Goal: Information Seeking & Learning: Learn about a topic

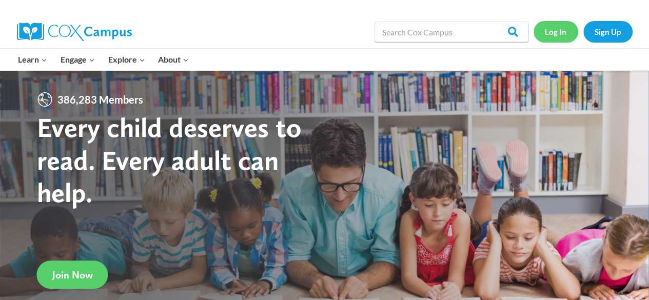
click at [560, 34] on link "Log In" at bounding box center [556, 31] width 45 height 21
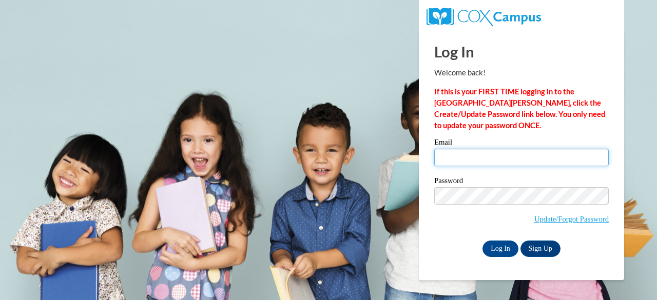
click at [538, 154] on input "Email" at bounding box center [521, 157] width 174 height 17
type input "abrowne@kippmetroatlanta.org"
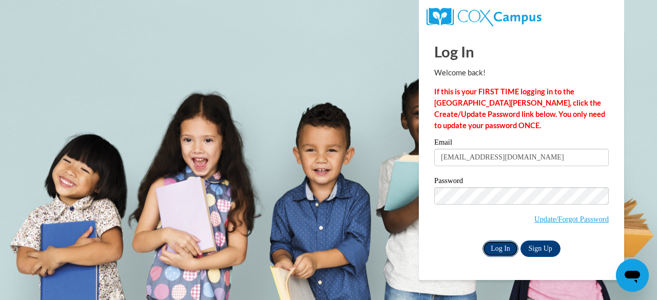
click at [507, 248] on input "Log In" at bounding box center [500, 249] width 36 height 16
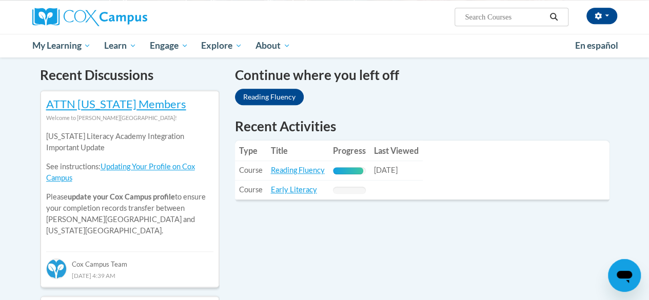
scroll to position [312, 0]
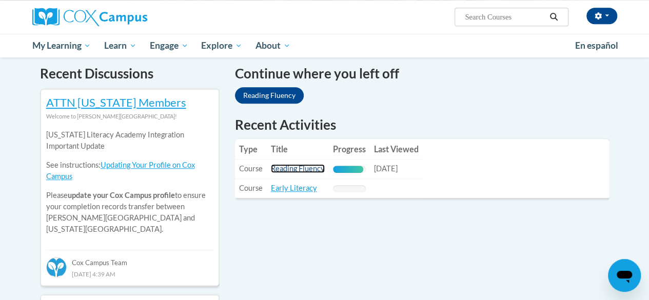
click at [290, 171] on link "Reading Fluency" at bounding box center [298, 168] width 54 height 9
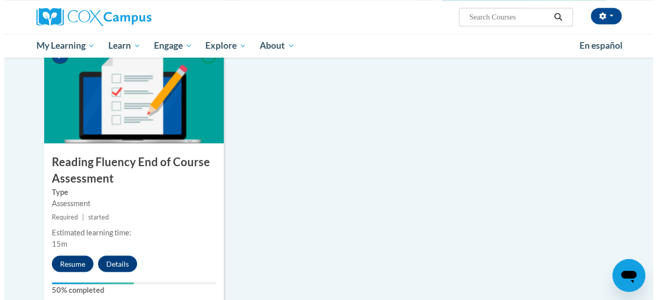
scroll to position [800, 0]
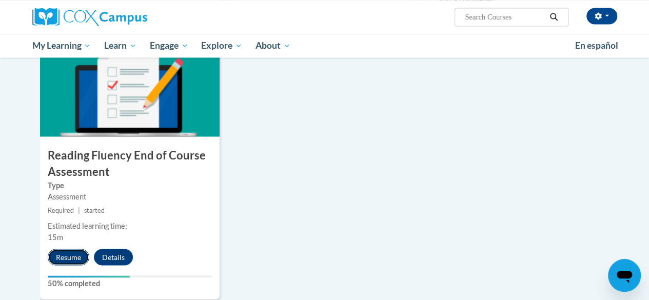
click at [68, 261] on button "Resume" at bounding box center [69, 257] width 42 height 16
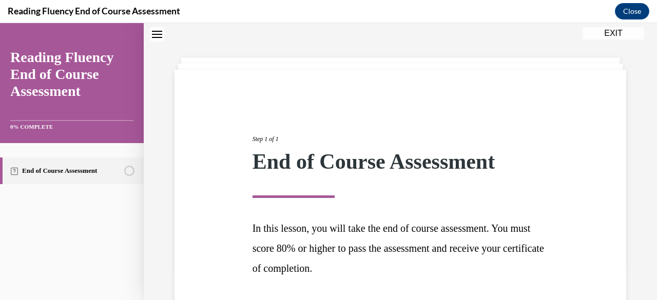
scroll to position [112, 0]
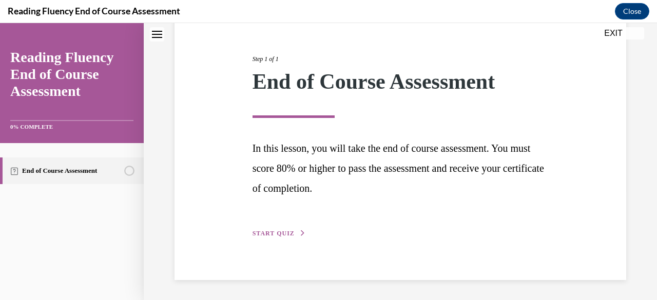
click at [272, 234] on span "START QUIZ" at bounding box center [273, 233] width 42 height 7
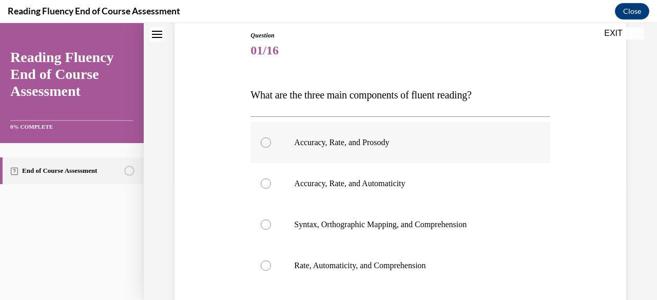
click at [338, 150] on label "Accuracy, Rate, and Prosody" at bounding box center [399, 142] width 299 height 41
click at [271, 148] on input "Accuracy, Rate, and Prosody" at bounding box center [266, 143] width 10 height 10
radio input "true"
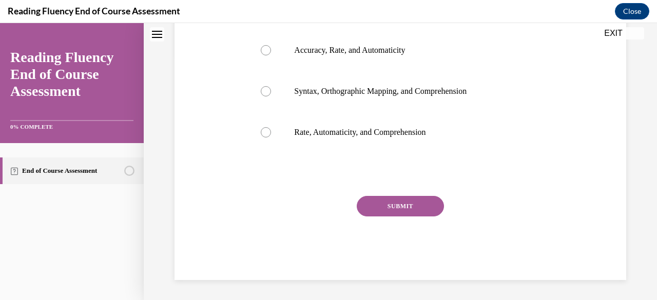
click at [377, 208] on button "SUBMIT" at bounding box center [400, 206] width 87 height 21
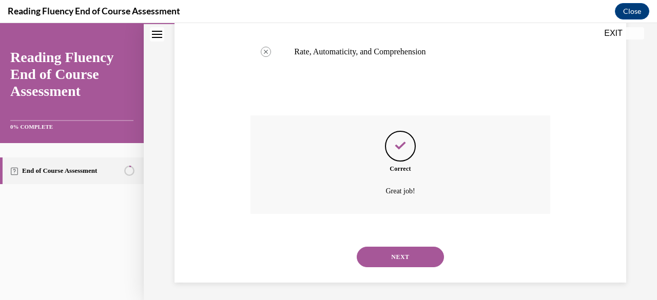
scroll to position [328, 0]
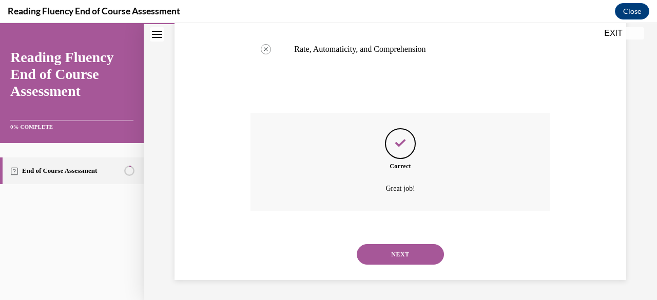
click at [416, 251] on button "NEXT" at bounding box center [400, 254] width 87 height 21
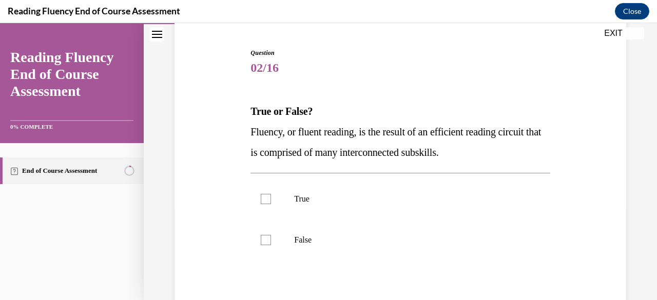
scroll to position [96, 0]
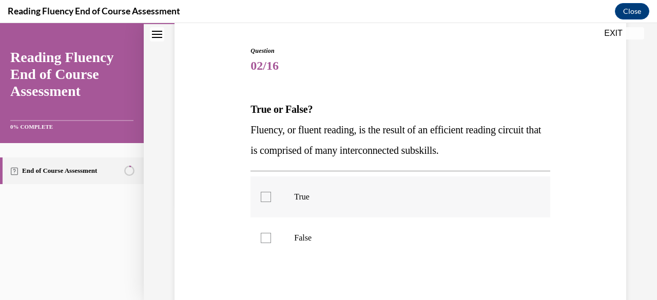
click at [308, 197] on p "True" at bounding box center [409, 197] width 230 height 10
click at [271, 197] on input "True" at bounding box center [266, 197] width 10 height 10
checkbox input "true"
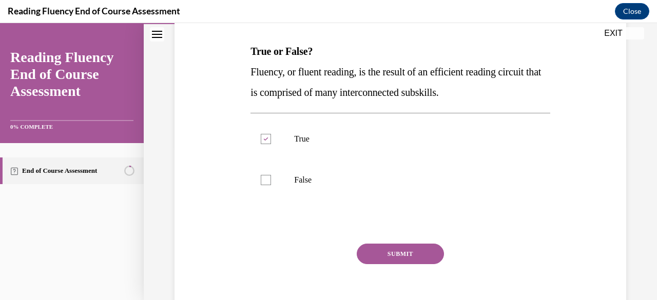
scroll to position [155, 0]
click at [394, 250] on button "SUBMIT" at bounding box center [400, 253] width 87 height 21
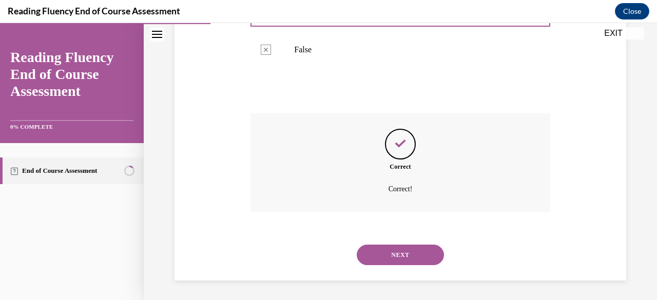
scroll to position [285, 0]
click at [395, 258] on button "NEXT" at bounding box center [400, 254] width 87 height 21
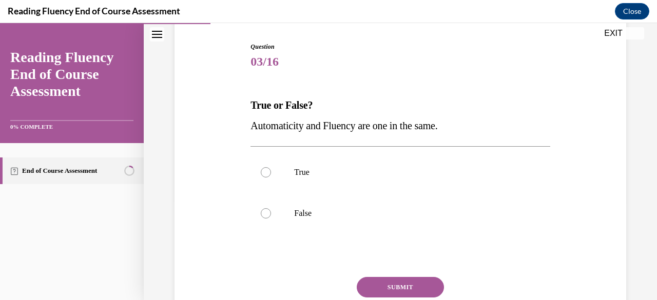
scroll to position [107, 0]
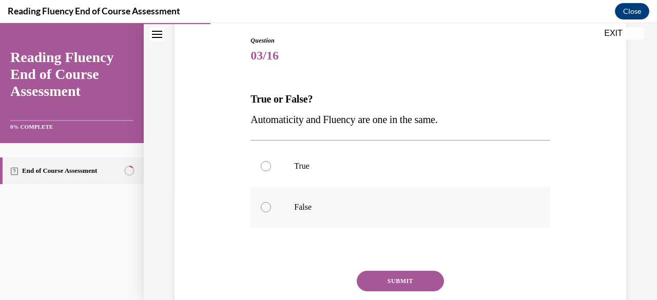
click at [296, 203] on p "False" at bounding box center [409, 207] width 230 height 10
click at [271, 203] on input "False" at bounding box center [266, 207] width 10 height 10
radio input "true"
click at [411, 278] on button "SUBMIT" at bounding box center [400, 281] width 87 height 21
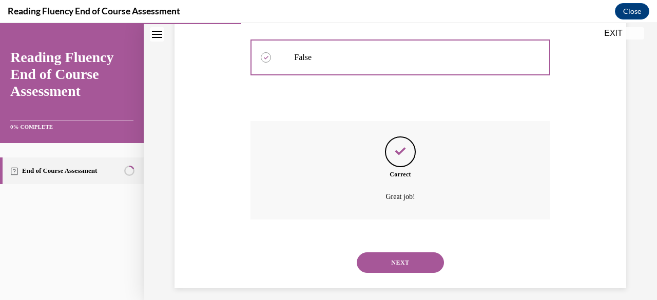
scroll to position [265, 0]
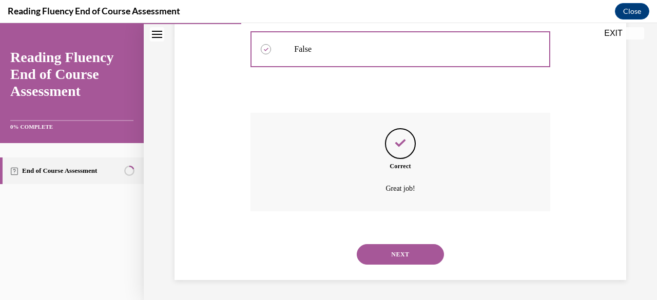
click at [390, 260] on button "NEXT" at bounding box center [400, 254] width 87 height 21
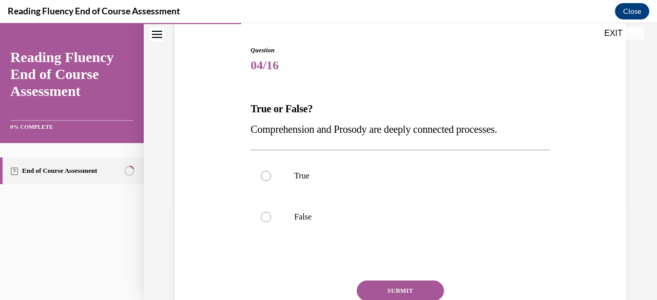
scroll to position [99, 0]
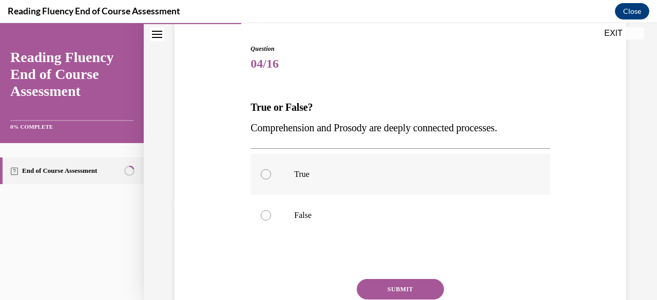
click at [341, 175] on p "True" at bounding box center [409, 174] width 230 height 10
click at [271, 175] on input "True" at bounding box center [266, 174] width 10 height 10
radio input "true"
click at [428, 285] on button "SUBMIT" at bounding box center [400, 289] width 87 height 21
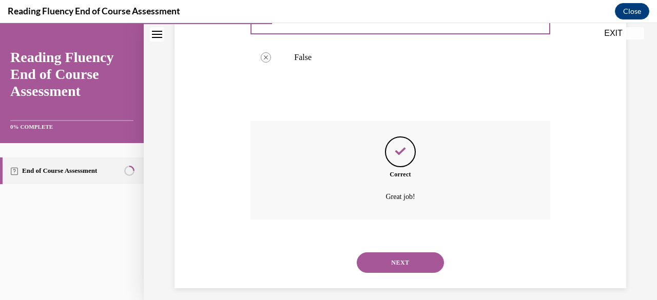
scroll to position [265, 0]
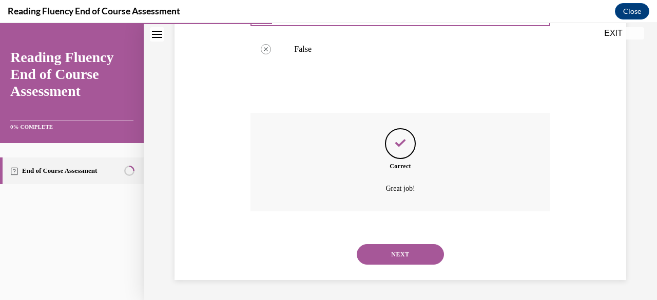
click at [385, 260] on button "NEXT" at bounding box center [400, 254] width 87 height 21
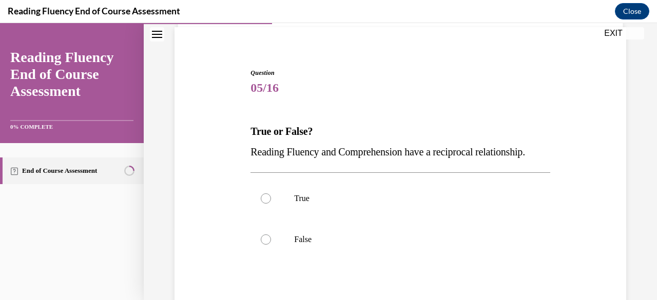
scroll to position [76, 0]
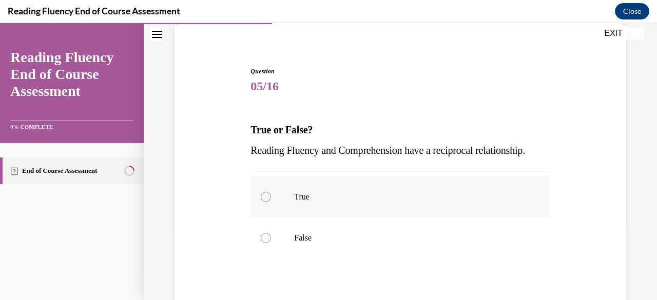
click at [480, 202] on p "True" at bounding box center [409, 197] width 230 height 10
click at [271, 202] on input "True" at bounding box center [266, 197] width 10 height 10
radio input "true"
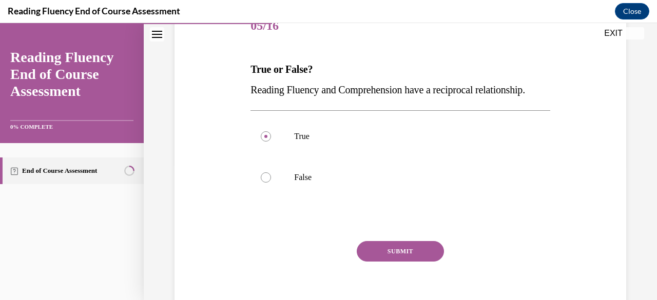
click at [396, 262] on button "SUBMIT" at bounding box center [400, 251] width 87 height 21
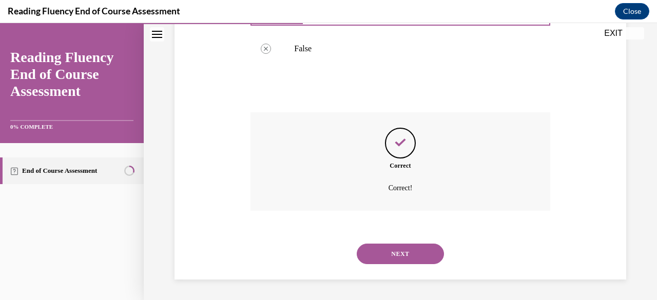
scroll to position [285, 0]
click at [390, 253] on button "NEXT" at bounding box center [400, 254] width 87 height 21
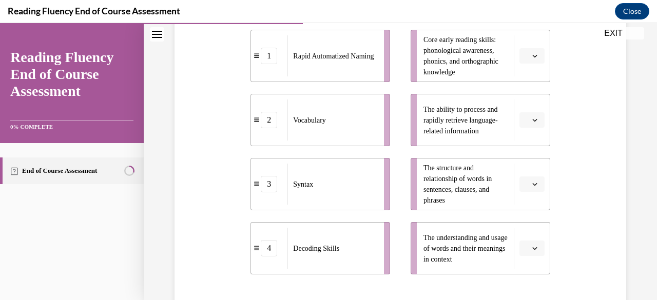
scroll to position [238, 0]
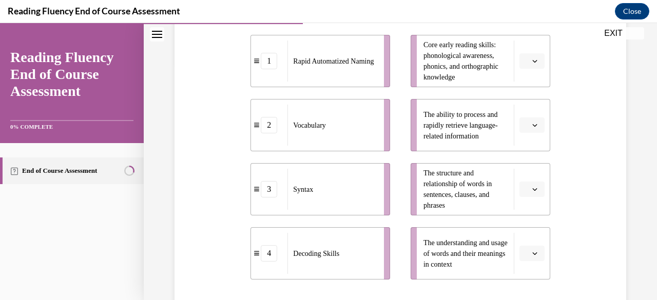
click at [531, 186] on span "button" at bounding box center [534, 189] width 7 height 7
click at [519, 143] on div "3" at bounding box center [523, 145] width 25 height 21
click at [533, 60] on button "button" at bounding box center [531, 60] width 25 height 15
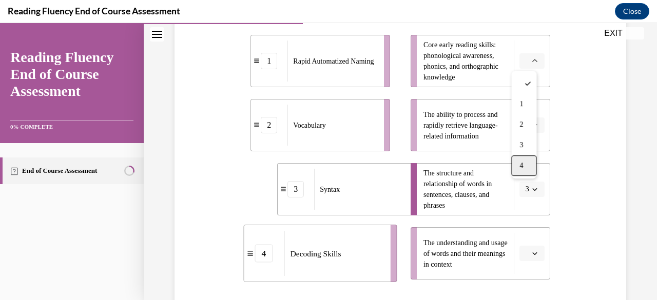
click at [533, 172] on div "4" at bounding box center [523, 165] width 25 height 21
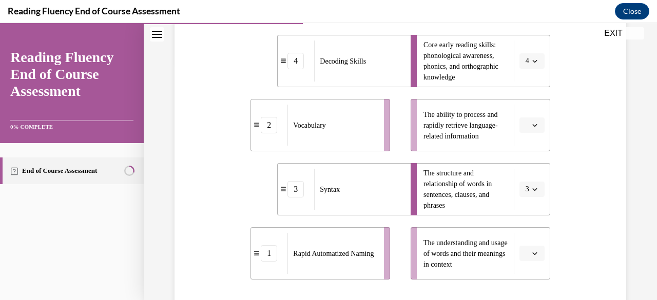
click at [519, 123] on button "button" at bounding box center [531, 124] width 25 height 15
click at [522, 169] on span "1" at bounding box center [521, 168] width 4 height 8
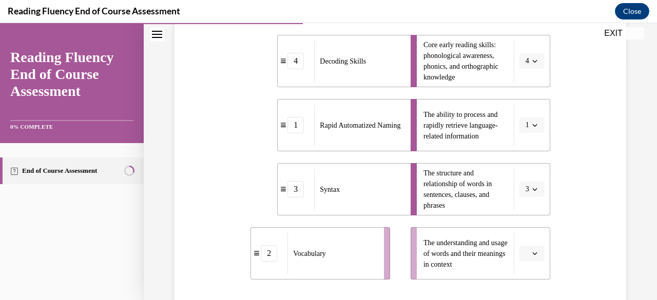
click at [527, 257] on button "button" at bounding box center [531, 253] width 25 height 15
click at [525, 184] on div "2" at bounding box center [523, 189] width 25 height 21
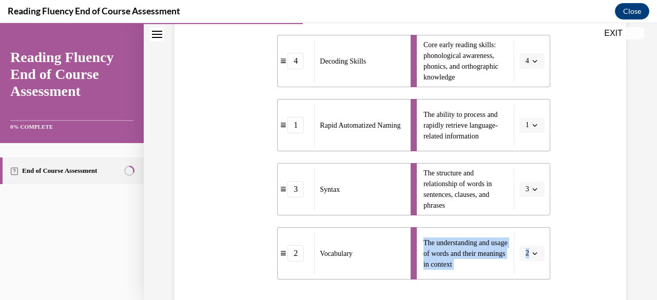
drag, startPoint x: 645, startPoint y: 195, endPoint x: 654, endPoint y: 237, distance: 42.4
click at [649, 237] on div "Home Question 05/16 True or False? Reading Fluency and Comprehension have a rec…" at bounding box center [400, 161] width 513 height 277
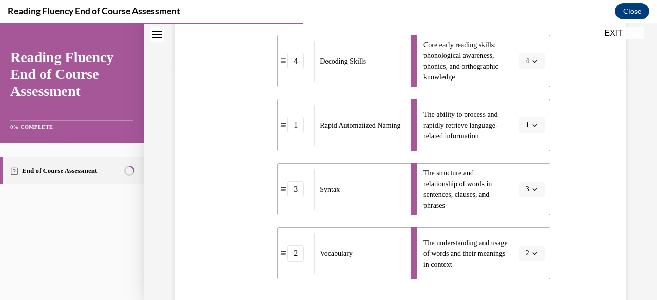
click at [606, 199] on div "Question 06/16 Match the subskills below that contribute to fluent reading with…" at bounding box center [400, 140] width 457 height 533
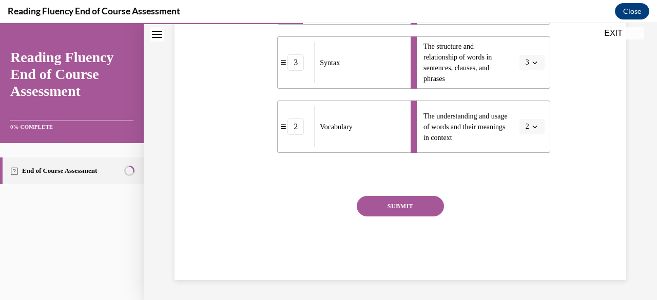
click at [381, 202] on button "SUBMIT" at bounding box center [400, 206] width 87 height 21
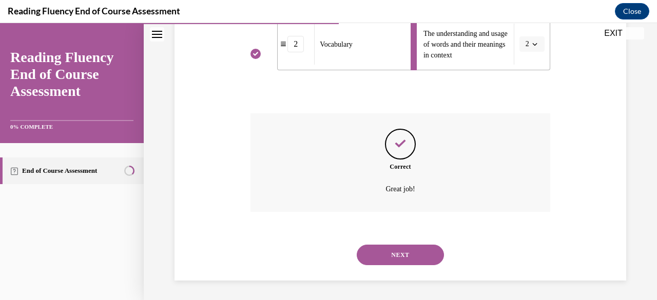
scroll to position [447, 0]
click at [390, 253] on button "NEXT" at bounding box center [400, 254] width 87 height 21
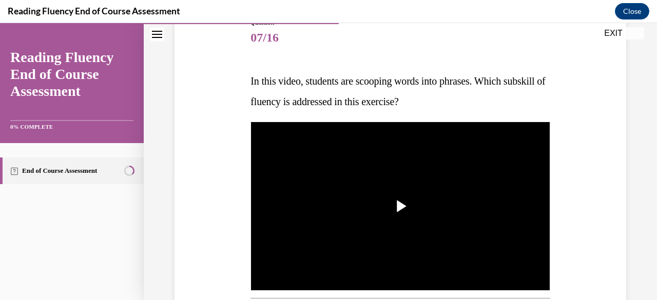
scroll to position [138, 0]
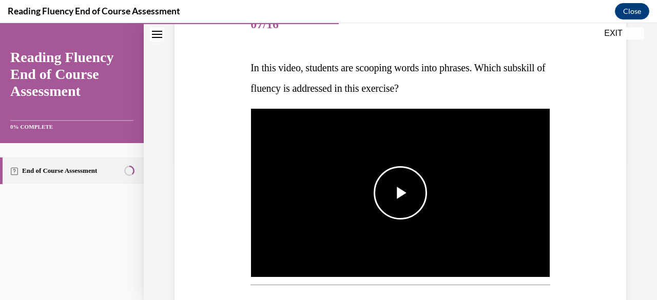
click at [400, 193] on span "Video player" at bounding box center [400, 193] width 0 height 0
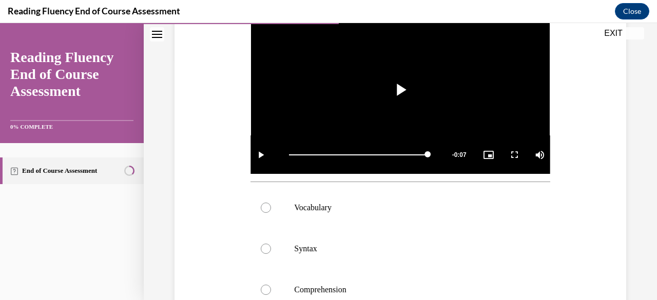
scroll to position [242, 0]
click at [340, 243] on p "Syntax" at bounding box center [409, 248] width 230 height 10
click at [271, 243] on input "Syntax" at bounding box center [266, 248] width 10 height 10
radio input "true"
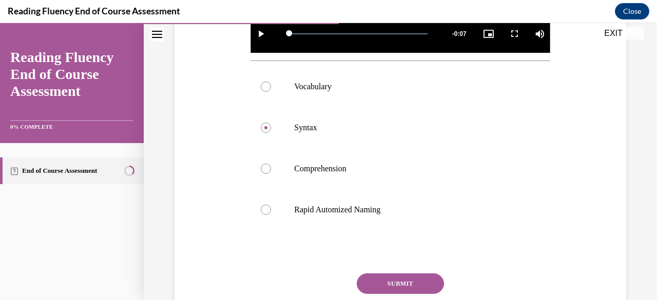
scroll to position [360, 0]
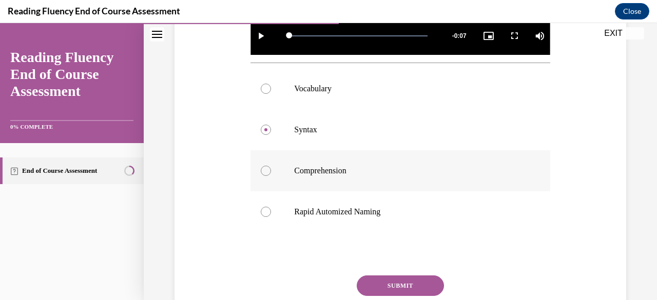
click at [376, 168] on p "Comprehension" at bounding box center [409, 171] width 230 height 10
click at [271, 168] on input "Comprehension" at bounding box center [266, 171] width 10 height 10
radio input "true"
click at [410, 280] on button "SUBMIT" at bounding box center [400, 286] width 87 height 21
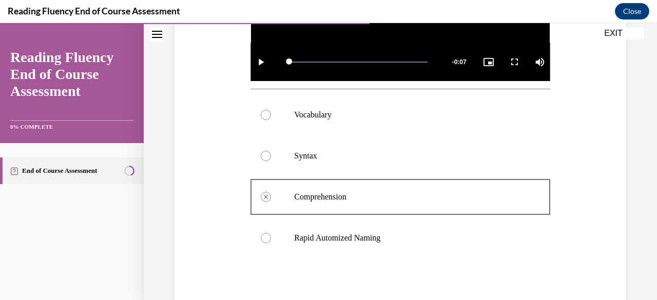
scroll to position [333, 0]
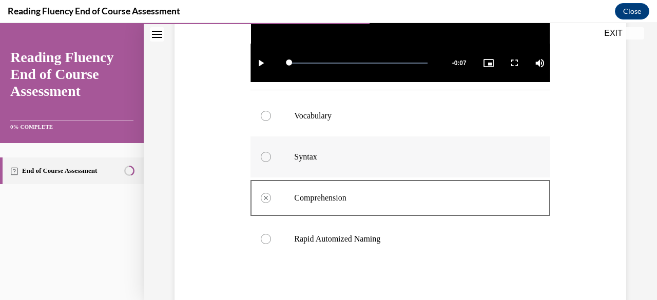
click at [310, 152] on p "Syntax" at bounding box center [409, 157] width 230 height 10
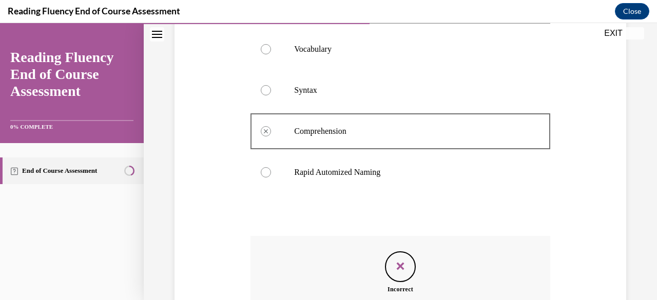
scroll to position [409, 0]
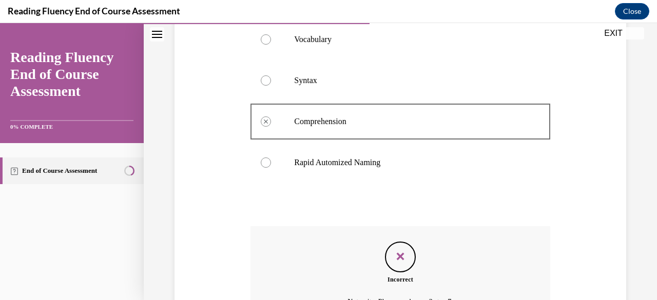
click at [393, 256] on icon "Feedback" at bounding box center [399, 256] width 15 height 15
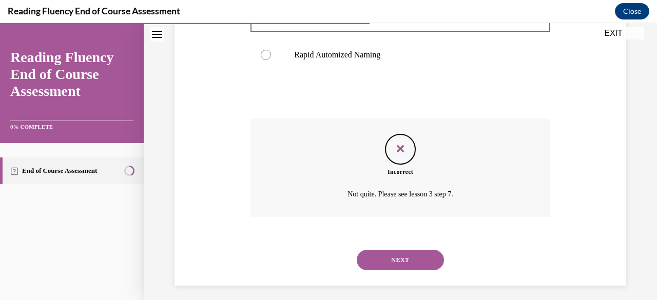
click at [395, 261] on button "NEXT" at bounding box center [400, 260] width 87 height 21
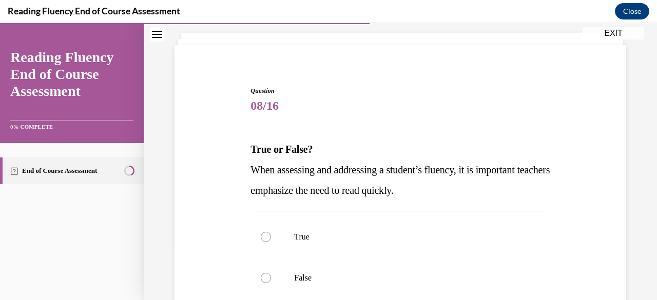
scroll to position [66, 0]
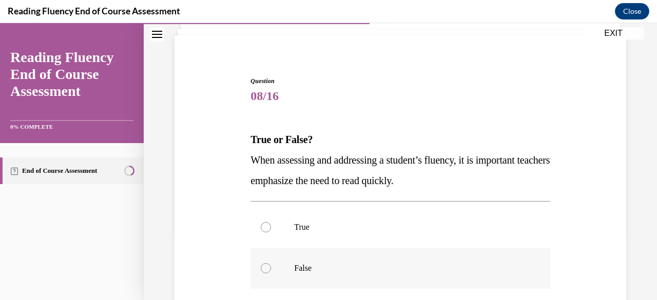
click at [327, 251] on label "False" at bounding box center [399, 268] width 299 height 41
click at [271, 263] on input "False" at bounding box center [266, 268] width 10 height 10
radio input "true"
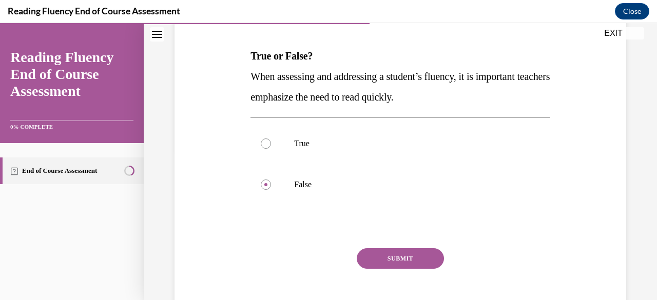
scroll to position [150, 0]
click at [401, 264] on button "SUBMIT" at bounding box center [400, 258] width 87 height 21
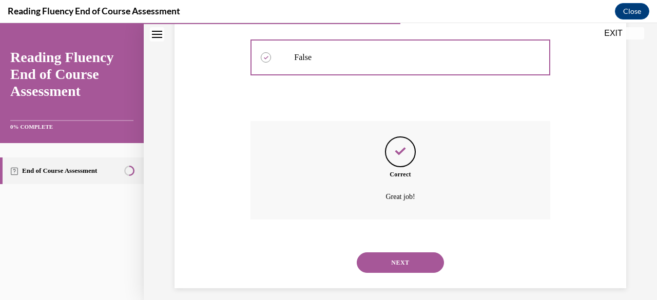
scroll to position [285, 0]
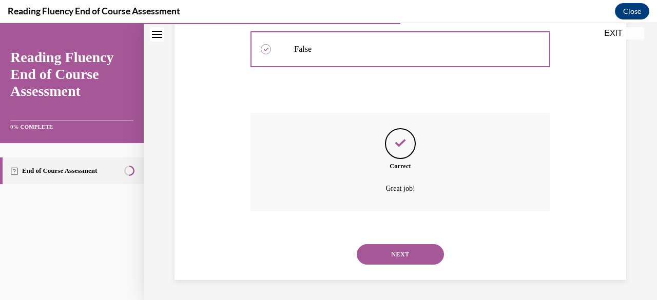
click at [403, 261] on button "NEXT" at bounding box center [400, 254] width 87 height 21
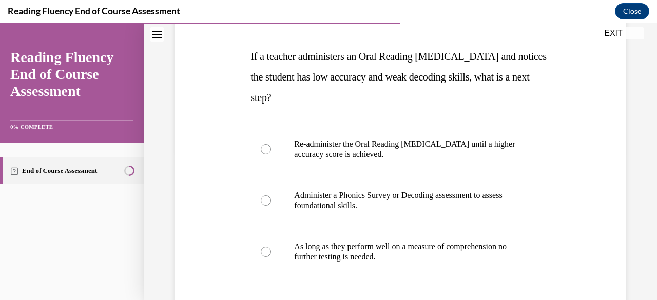
scroll to position [151, 0]
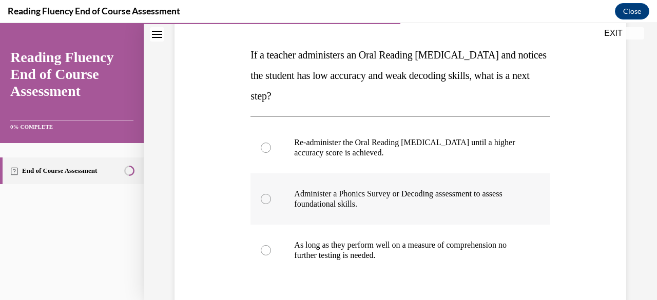
click at [468, 214] on label "Administer a Phonics Survey or Decoding assessment to assess foundational skill…" at bounding box center [399, 198] width 299 height 51
click at [271, 204] on input "Administer a Phonics Survey or Decoding assessment to assess foundational skill…" at bounding box center [266, 199] width 10 height 10
radio input "true"
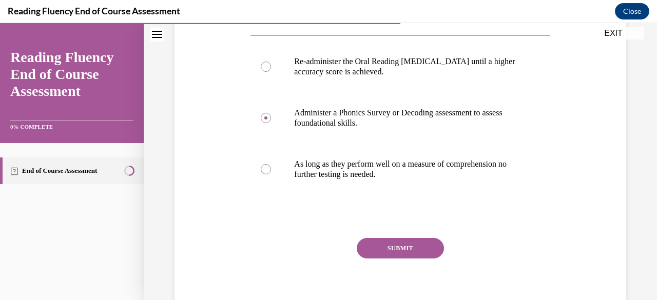
click at [402, 248] on button "SUBMIT" at bounding box center [400, 248] width 87 height 21
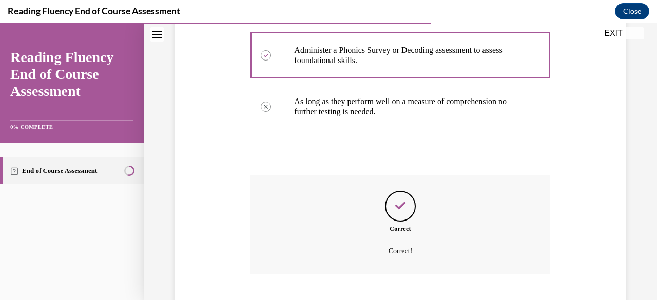
scroll to position [357, 0]
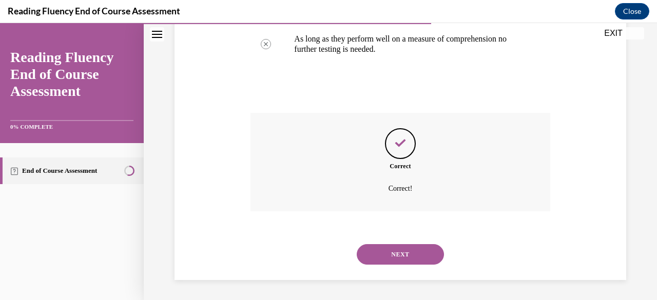
click at [384, 270] on div "NEXT" at bounding box center [399, 254] width 299 height 41
click at [385, 258] on button "NEXT" at bounding box center [400, 254] width 87 height 21
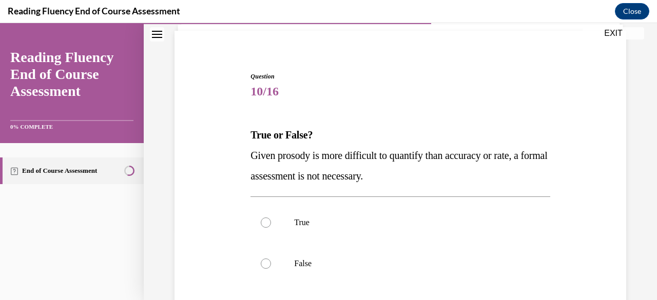
scroll to position [71, 0]
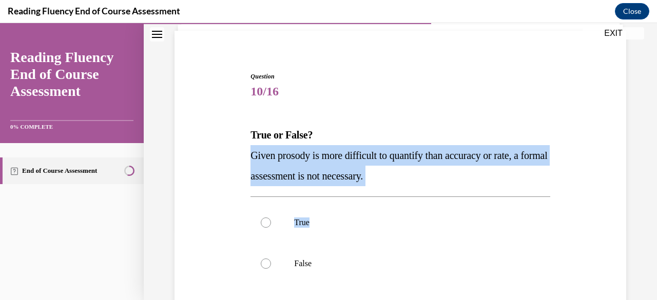
drag, startPoint x: 251, startPoint y: 151, endPoint x: 405, endPoint y: 187, distance: 157.7
click at [405, 187] on div "Question 10/16 True or False? Given prosody is more difficult to quantify than …" at bounding box center [399, 242] width 299 height 340
copy div "Given prosody is more difficult to quantify than accuracy or rate, a formal ass…"
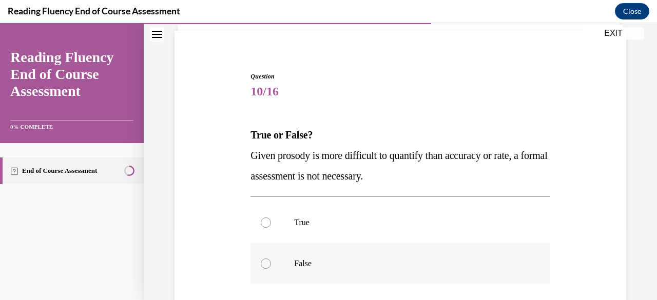
click at [316, 264] on p "False" at bounding box center [409, 264] width 230 height 10
click at [271, 264] on input "False" at bounding box center [266, 264] width 10 height 10
radio input "true"
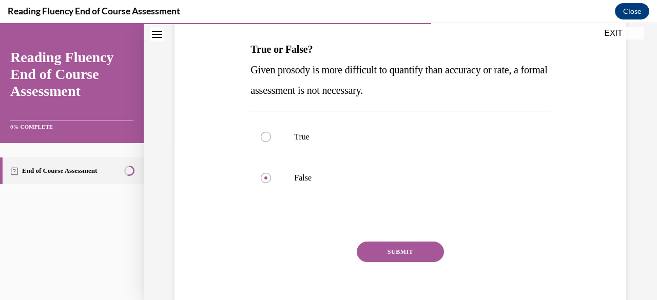
click at [403, 240] on div "Question 10/16 True or False? Given prosody is more difficult to quantify than …" at bounding box center [399, 156] width 299 height 340
click at [401, 246] on button "SUBMIT" at bounding box center [400, 252] width 87 height 21
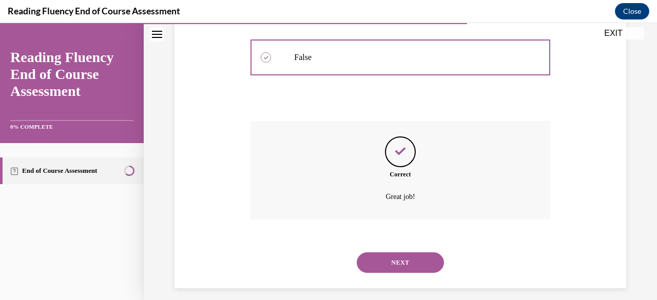
scroll to position [285, 0]
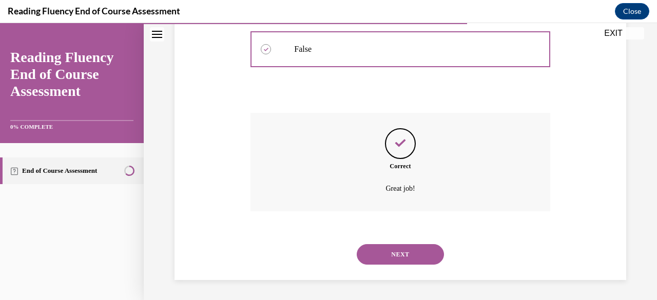
click at [398, 244] on button "NEXT" at bounding box center [400, 254] width 87 height 21
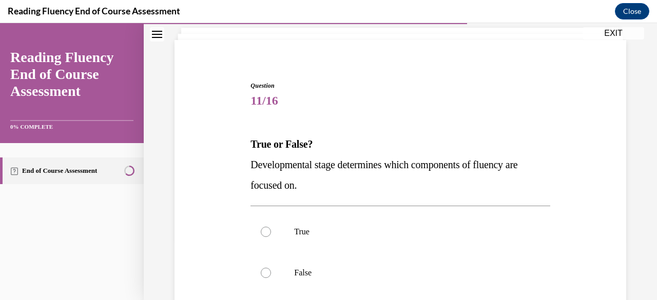
scroll to position [79, 0]
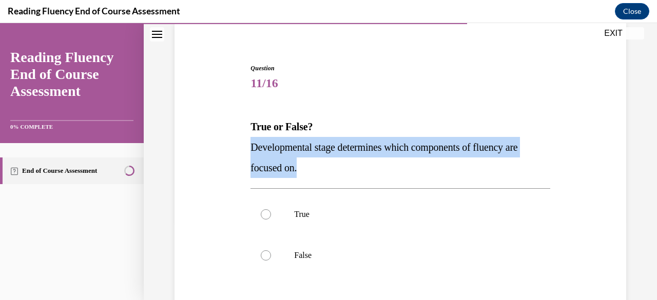
drag, startPoint x: 252, startPoint y: 144, endPoint x: 397, endPoint y: 165, distance: 145.6
click at [397, 165] on p "Developmental stage determines which components of fluency are focused on." at bounding box center [399, 157] width 299 height 41
copy span "Developmental stage determines which components of fluency are focused on."
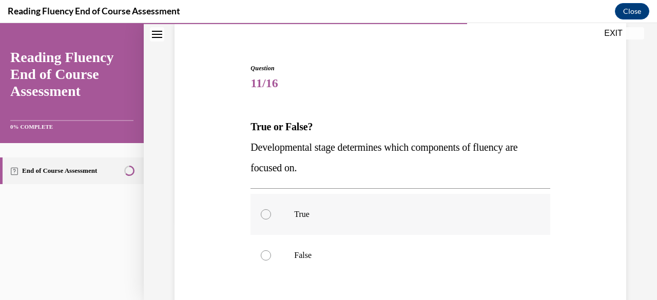
click at [309, 233] on label "True" at bounding box center [399, 214] width 299 height 41
click at [271, 220] on input "True" at bounding box center [266, 214] width 10 height 10
radio input "true"
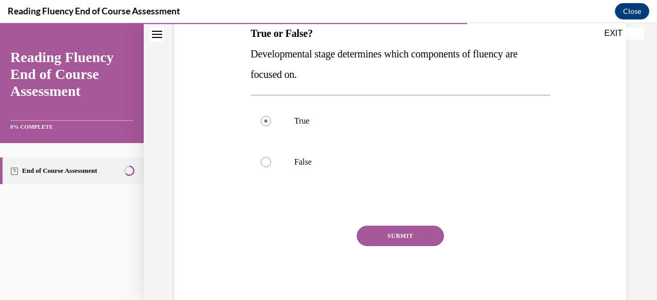
click at [416, 232] on button "SUBMIT" at bounding box center [400, 236] width 87 height 21
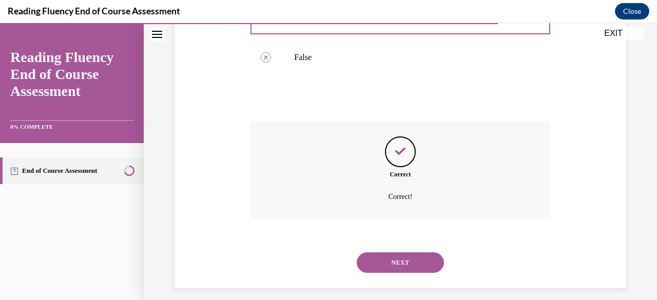
scroll to position [285, 0]
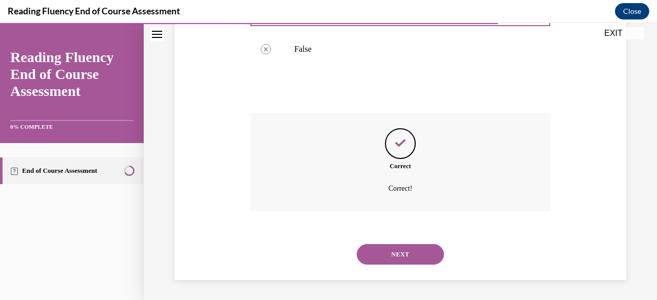
click at [401, 250] on button "NEXT" at bounding box center [400, 254] width 87 height 21
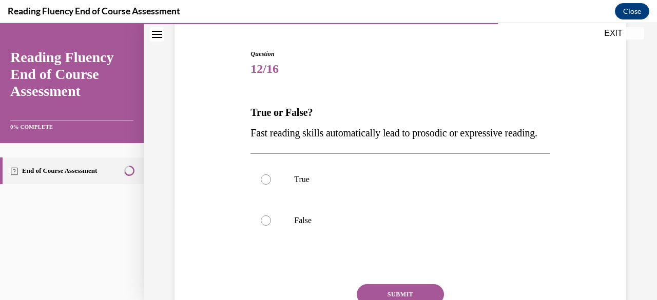
scroll to position [99, 0]
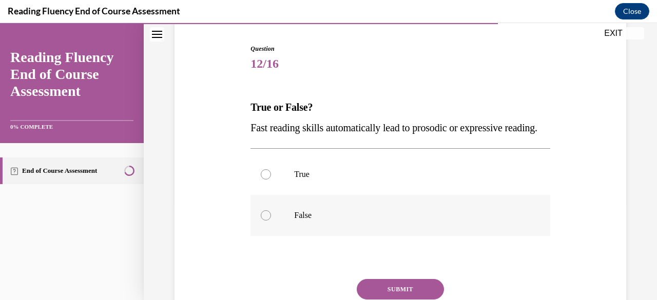
click at [410, 236] on label "False" at bounding box center [399, 215] width 299 height 41
click at [271, 221] on input "False" at bounding box center [266, 215] width 10 height 10
radio input "true"
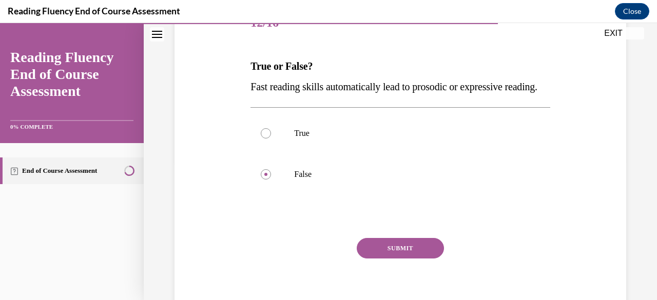
scroll to position [155, 0]
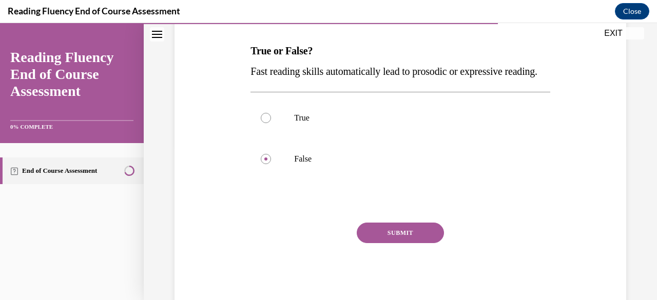
click at [381, 243] on button "SUBMIT" at bounding box center [400, 233] width 87 height 21
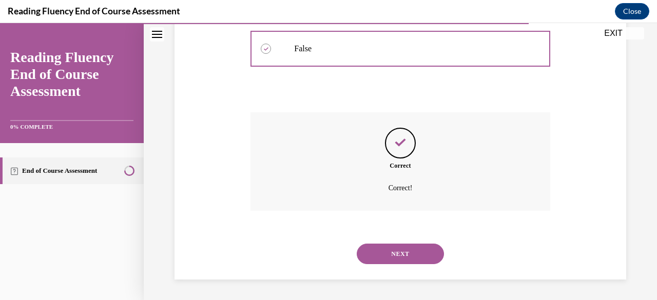
scroll to position [285, 0]
click at [421, 255] on button "NEXT" at bounding box center [400, 254] width 87 height 21
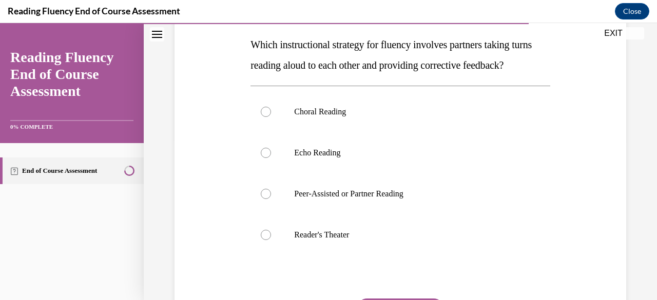
scroll to position [166, 0]
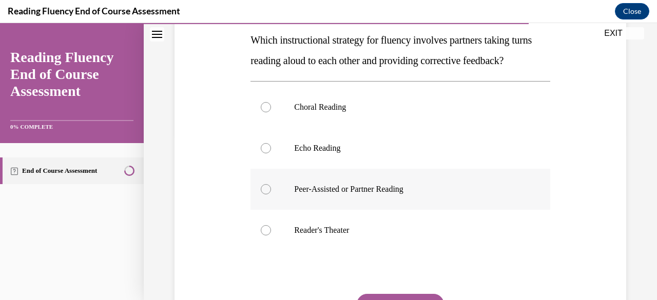
click at [398, 194] on p "Peer-Assisted or Partner Reading" at bounding box center [409, 189] width 230 height 10
click at [271, 194] on input "Peer-Assisted or Partner Reading" at bounding box center [266, 189] width 10 height 10
radio input "true"
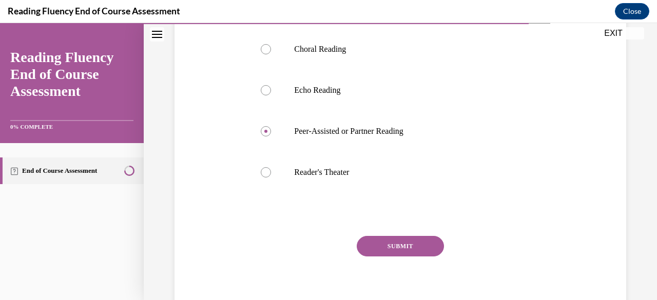
scroll to position [243, 0]
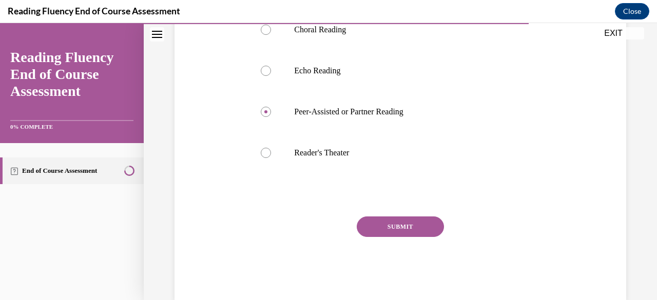
click at [416, 237] on button "SUBMIT" at bounding box center [400, 227] width 87 height 21
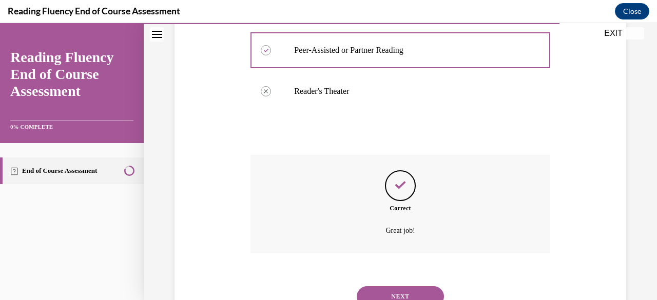
scroll to position [367, 0]
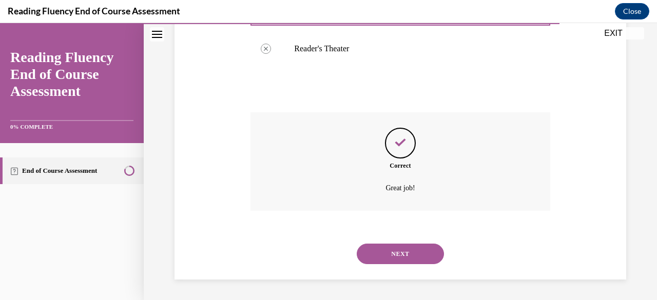
click at [413, 256] on button "NEXT" at bounding box center [400, 254] width 87 height 21
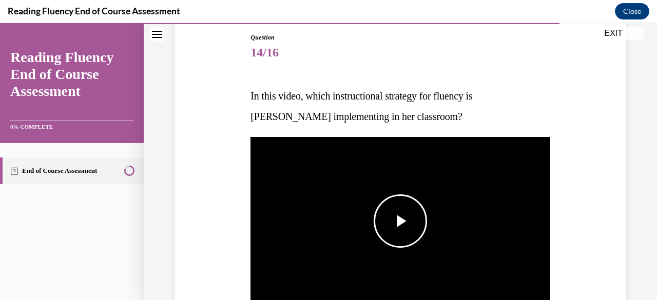
click at [400, 221] on span "Video player" at bounding box center [400, 221] width 0 height 0
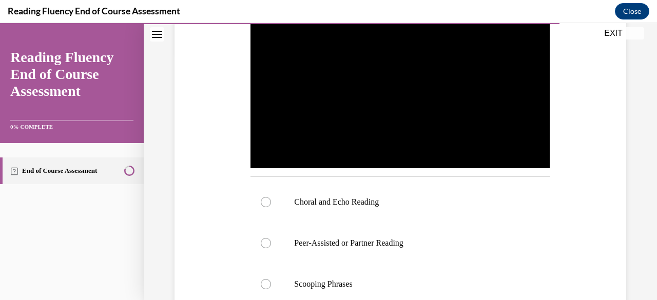
scroll to position [247, 0]
click at [311, 206] on label "Choral and Echo Reading" at bounding box center [399, 201] width 299 height 41
click at [271, 206] on input "Choral and Echo Reading" at bounding box center [266, 202] width 10 height 10
radio input "true"
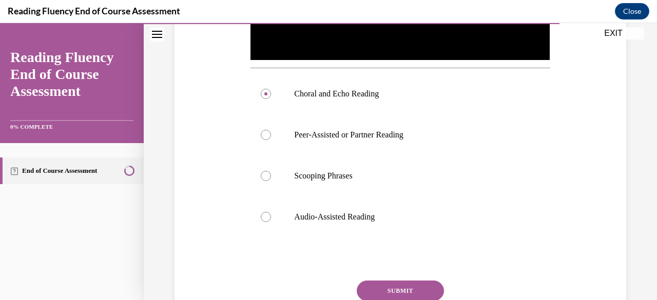
scroll to position [356, 0]
click at [390, 280] on button "SUBMIT" at bounding box center [400, 290] width 87 height 21
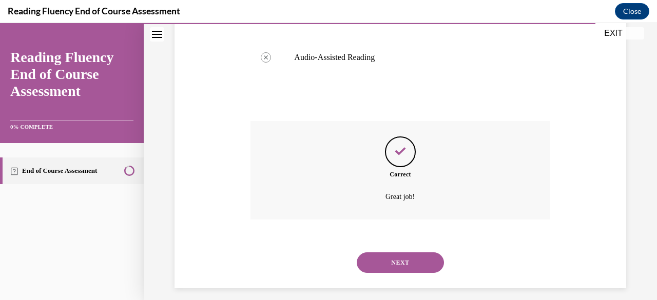
scroll to position [520, 0]
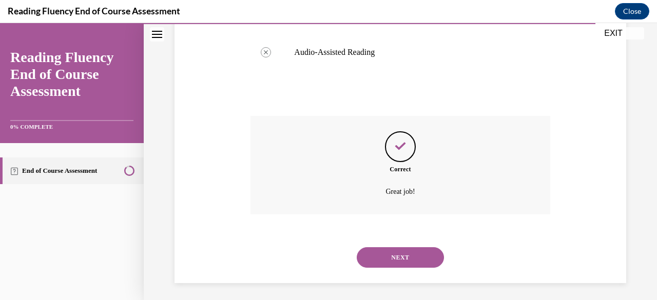
click at [422, 259] on button "NEXT" at bounding box center [400, 257] width 87 height 21
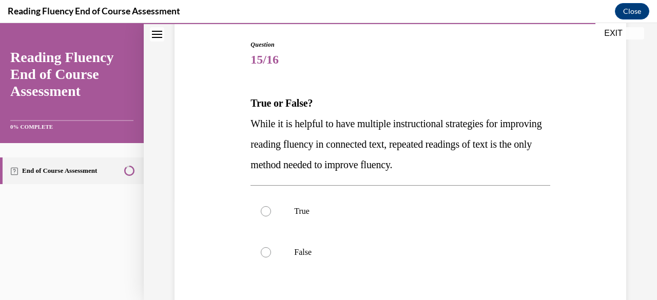
scroll to position [106, 0]
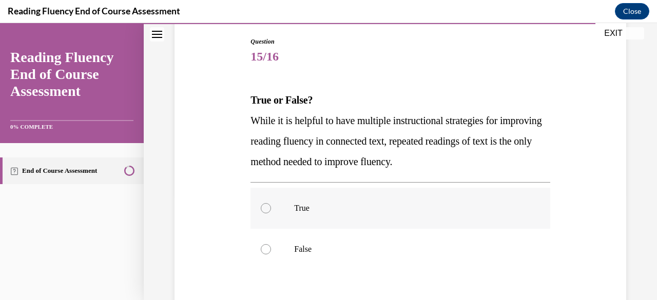
click at [333, 216] on label "True" at bounding box center [399, 208] width 299 height 41
click at [271, 213] on input "True" at bounding box center [266, 208] width 10 height 10
radio input "true"
click at [315, 239] on label "False" at bounding box center [399, 249] width 299 height 41
click at [271, 244] on input "False" at bounding box center [266, 249] width 10 height 10
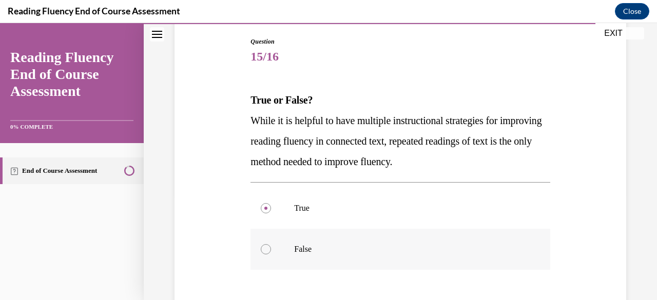
radio input "true"
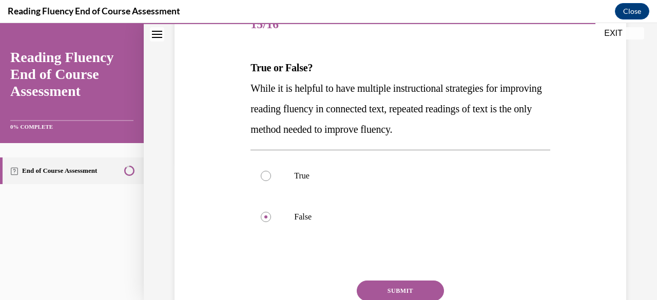
scroll to position [134, 0]
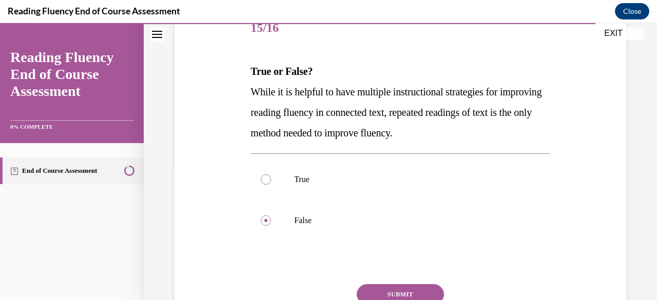
click at [398, 288] on button "SUBMIT" at bounding box center [400, 294] width 87 height 21
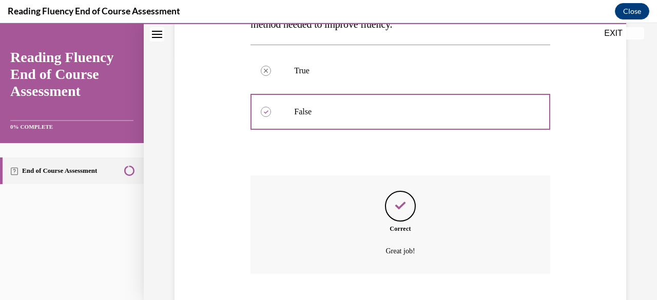
scroll to position [306, 0]
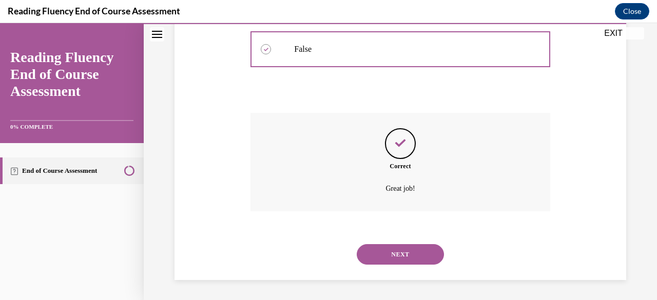
click at [410, 251] on button "NEXT" at bounding box center [400, 254] width 87 height 21
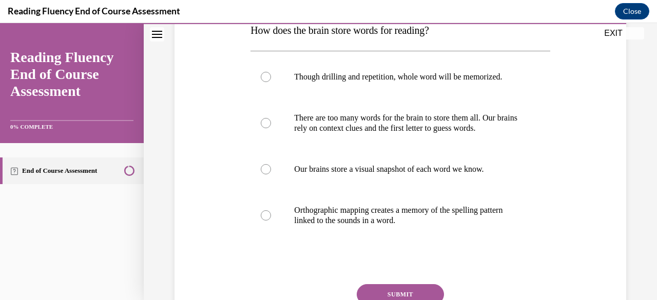
scroll to position [176, 0]
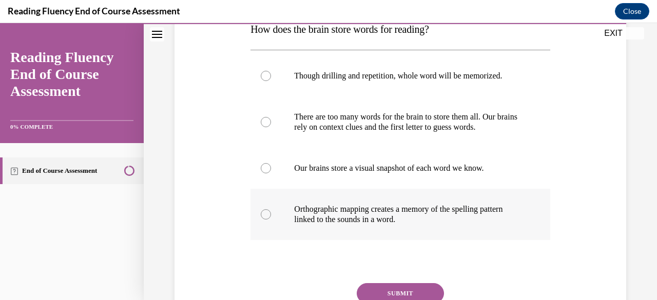
click at [393, 224] on p "Orthographic mapping creates a memory of the spelling pattern linked to the sou…" at bounding box center [409, 214] width 230 height 21
click at [271, 220] on input "Orthographic mapping creates a memory of the spelling pattern linked to the sou…" at bounding box center [266, 214] width 10 height 10
radio input "true"
click at [397, 289] on button "SUBMIT" at bounding box center [400, 293] width 87 height 21
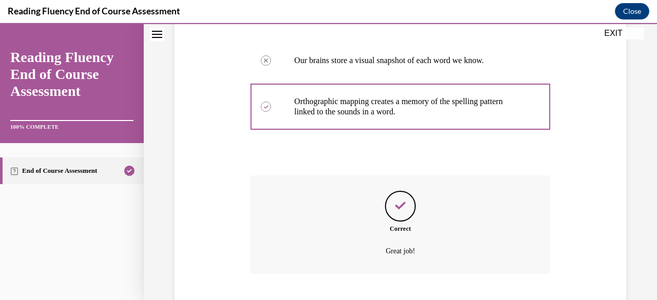
scroll to position [347, 0]
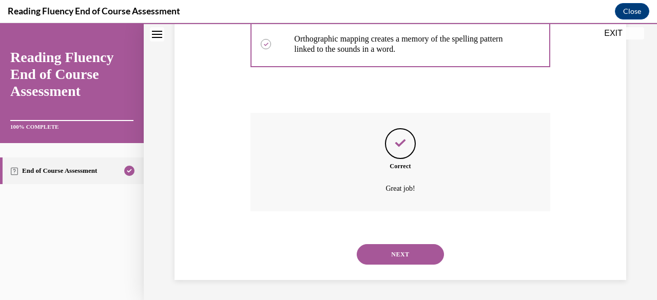
click at [367, 253] on button "NEXT" at bounding box center [400, 254] width 87 height 21
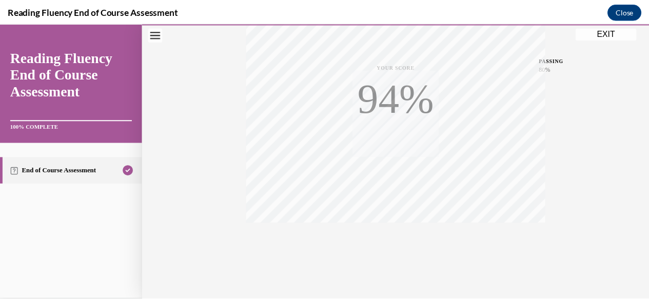
scroll to position [248, 0]
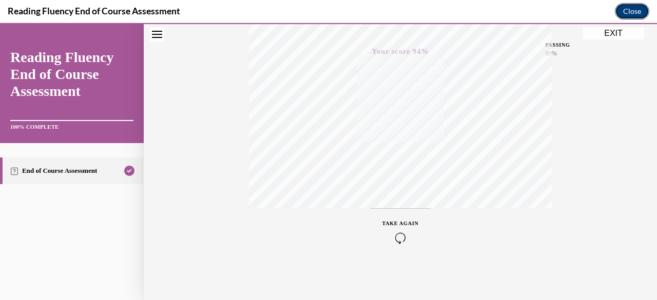
click at [632, 11] on button "Close" at bounding box center [632, 11] width 34 height 16
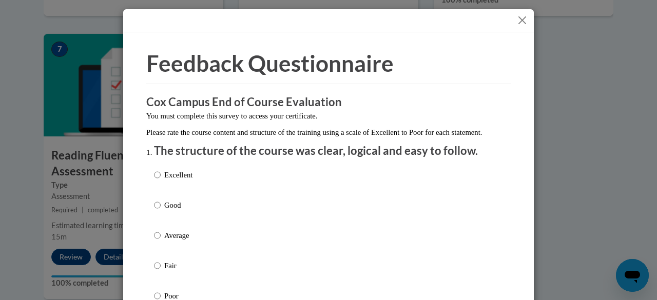
click at [524, 20] on button "Close" at bounding box center [522, 20] width 13 height 13
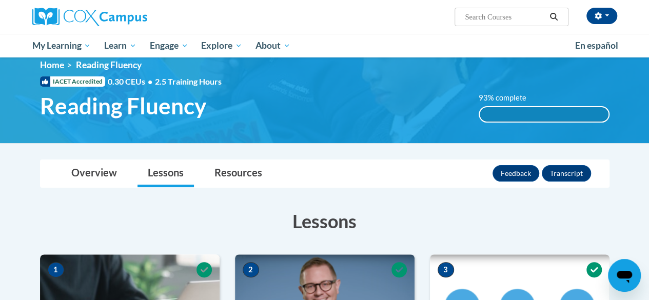
scroll to position [11, 0]
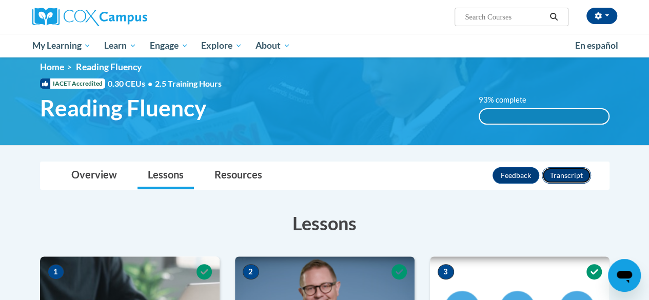
click at [563, 171] on button "Transcript" at bounding box center [566, 175] width 49 height 16
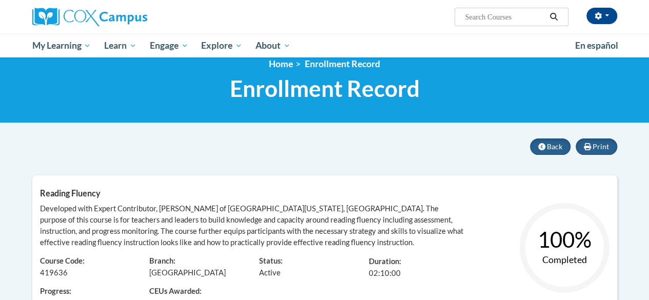
scroll to position [12, 0]
